Goal: Find specific page/section: Find specific page/section

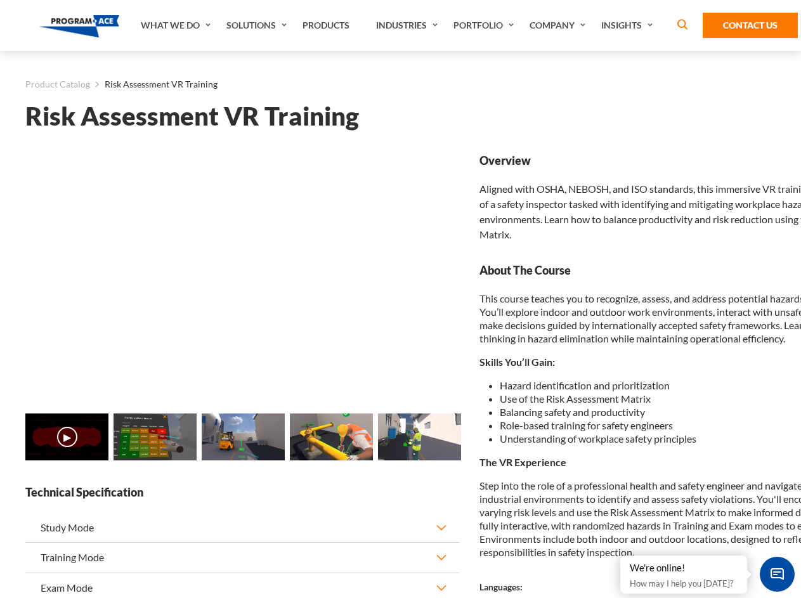
click at [258, 25] on link "Solutions" at bounding box center [258, 25] width 76 height 51
click at [0, 0] on div "AI & Computer Vision Solutions Computer Vision Quality Control AI tools for fas…" at bounding box center [0, 0] width 0 height 0
click at [0, 0] on div "AI & Computer Vision Solutions Virtual Training Solutions Virtual Tour Solution…" at bounding box center [0, 0] width 0 height 0
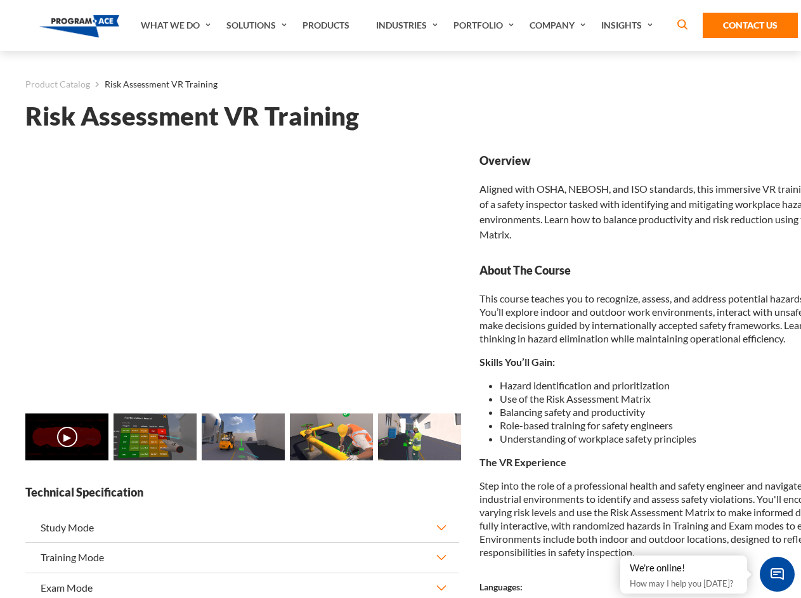
click at [0, 0] on div "AI & Computer Vision Solutions Virtual Training Solutions Virtual Tour Solution…" at bounding box center [0, 0] width 0 height 0
click at [0, 0] on div "AI & Computer Vision Solutions Computer Vision Quality Control AI tools for fas…" at bounding box center [0, 0] width 0 height 0
